Goal: Find specific page/section: Find specific page/section

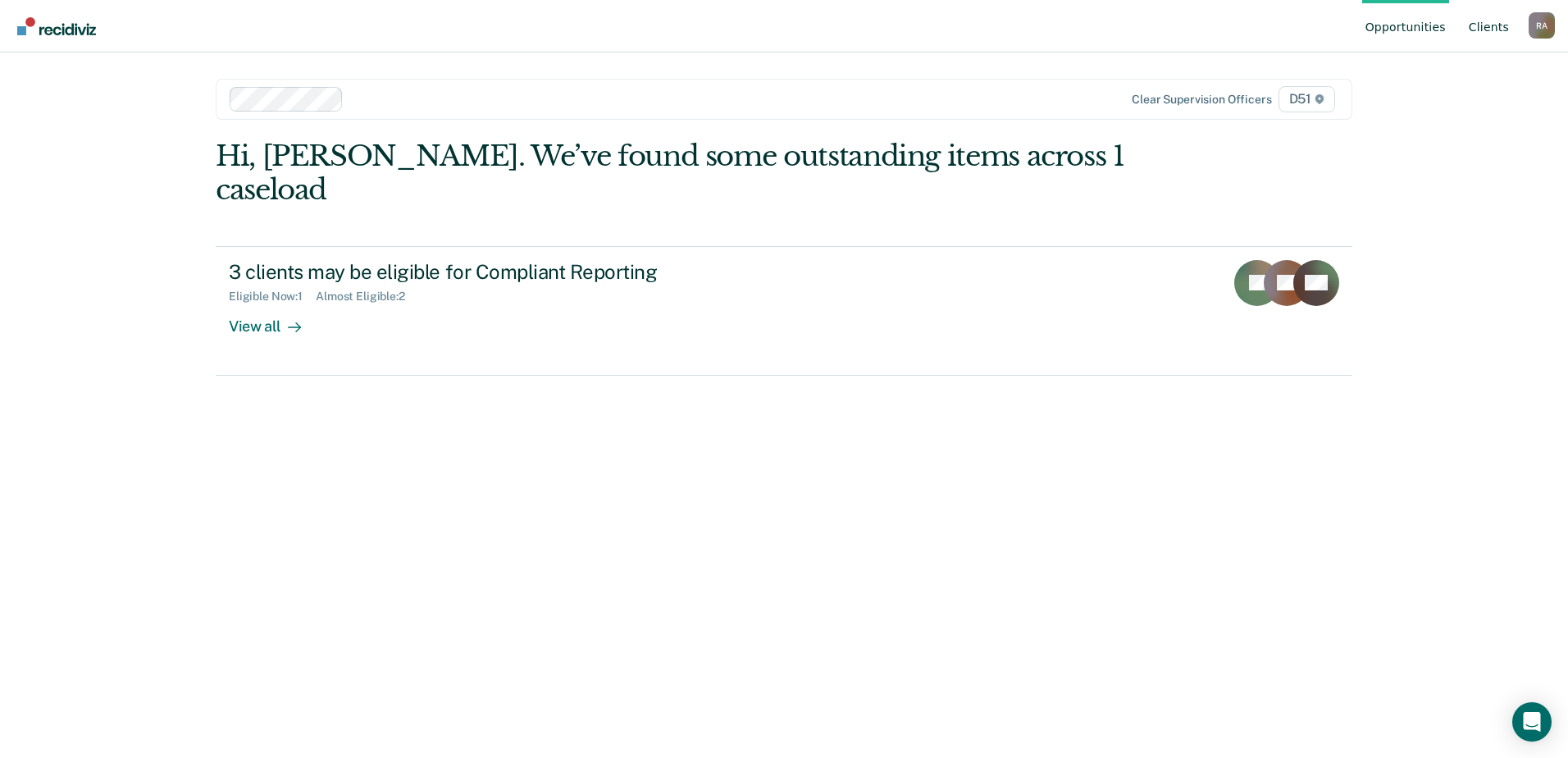
click at [1499, 23] on link "Client s" at bounding box center [1488, 26] width 47 height 53
